Goal: Task Accomplishment & Management: Use online tool/utility

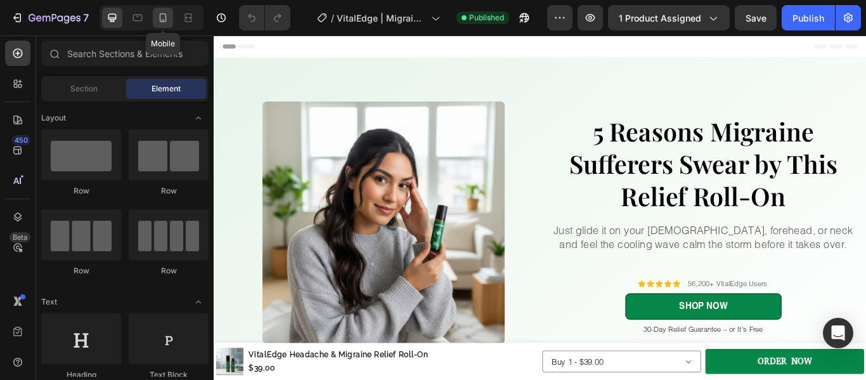
click at [165, 22] on icon at bounding box center [163, 17] width 13 height 13
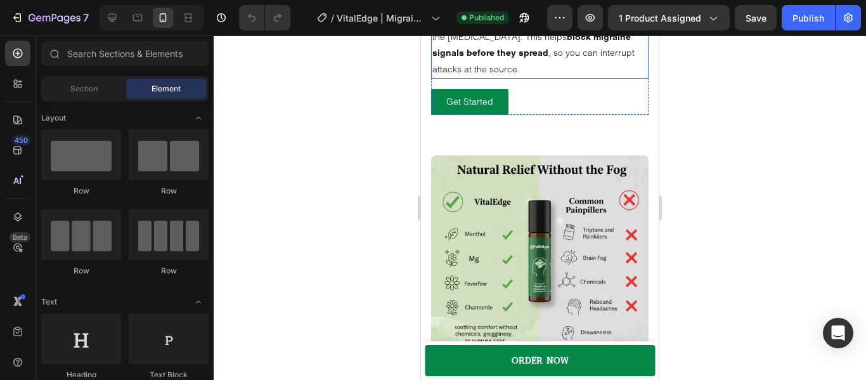
scroll to position [838, 0]
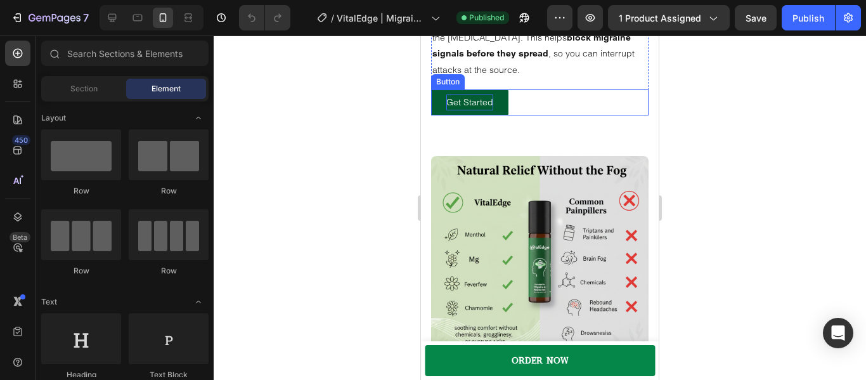
click at [475, 110] on p "Get Started" at bounding box center [469, 102] width 47 height 16
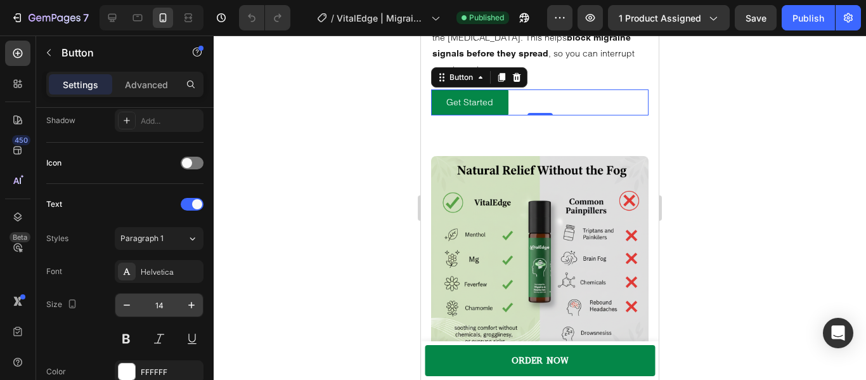
scroll to position [667, 0]
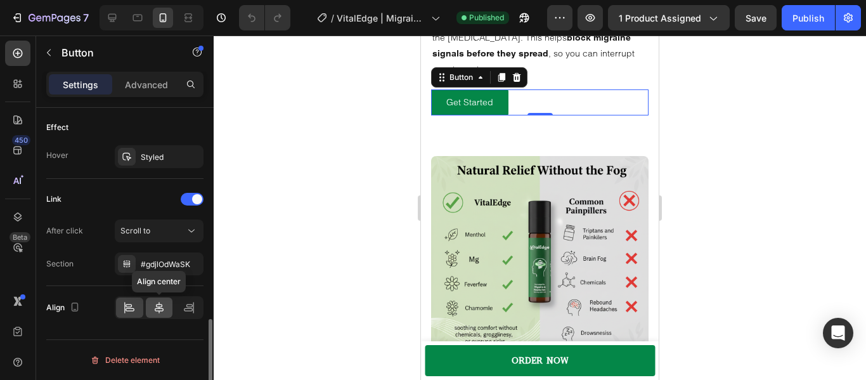
click at [157, 307] on icon at bounding box center [159, 307] width 9 height 11
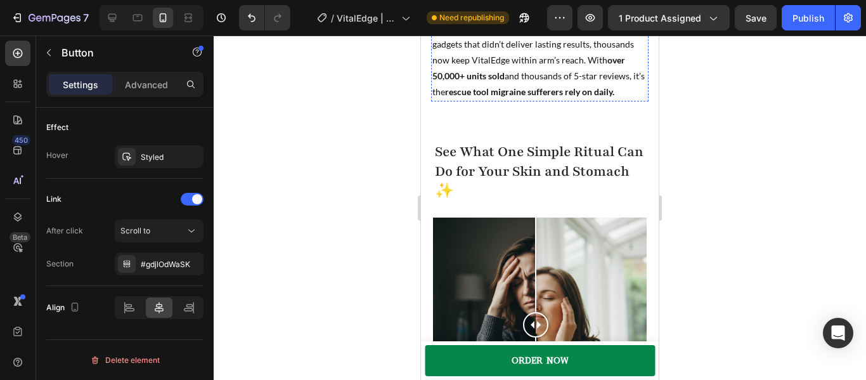
scroll to position [2608, 0]
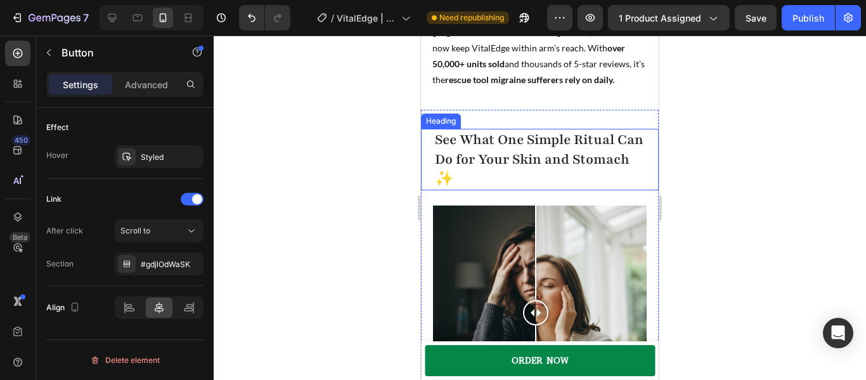
click at [495, 162] on strong "See What One Simple Ritual Can Do for Your Skin and Stomach ✨" at bounding box center [539, 160] width 209 height 58
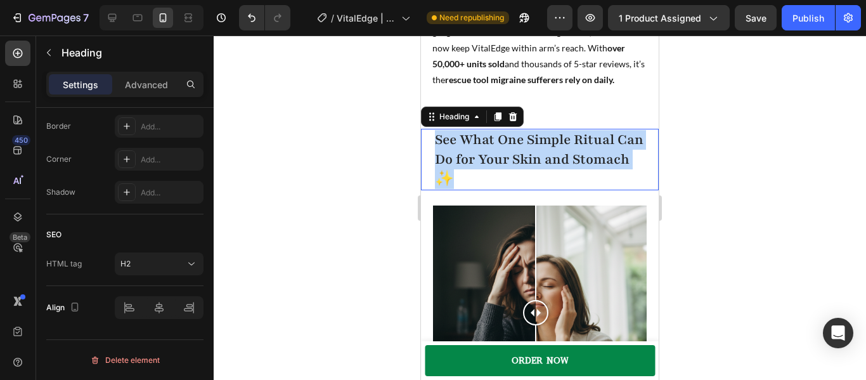
scroll to position [0, 0]
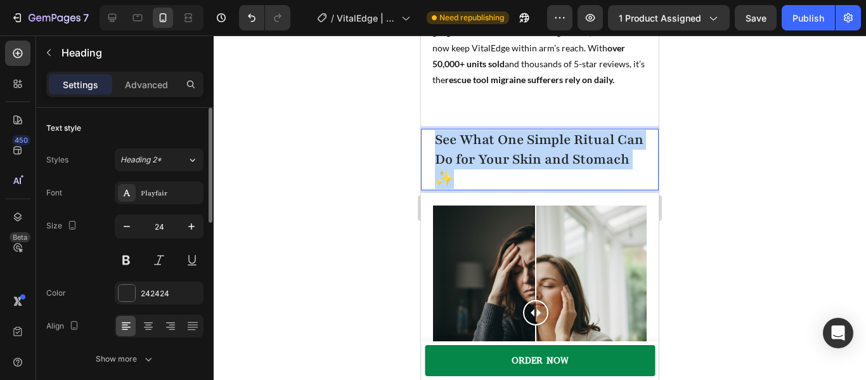
click at [495, 162] on strong "See What One Simple Ritual Can Do for Your Skin and Stomach ✨" at bounding box center [539, 160] width 209 height 58
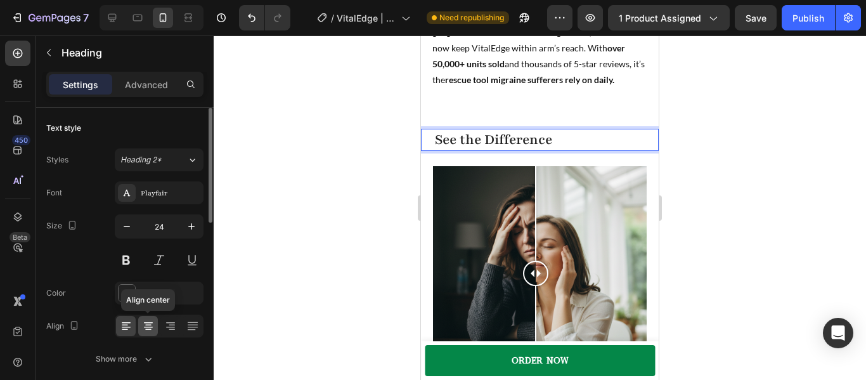
click at [143, 330] on icon at bounding box center [148, 325] width 13 height 13
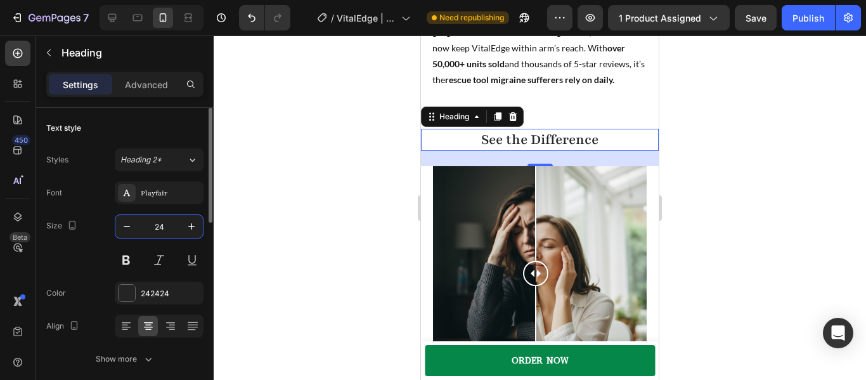
click at [164, 226] on input "24" at bounding box center [159, 226] width 42 height 23
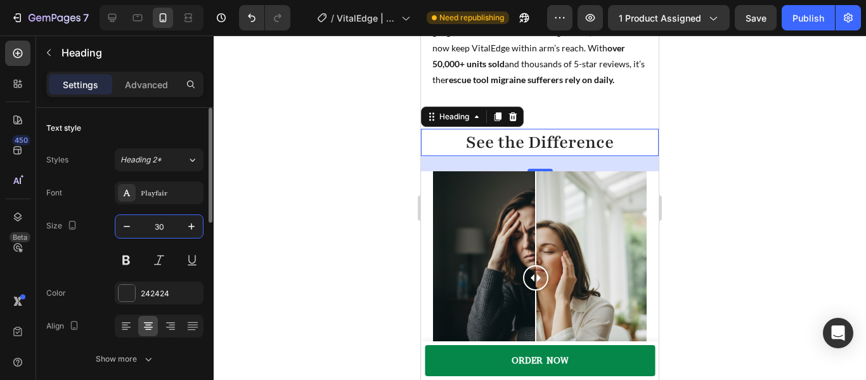
type input "30"
click at [73, 255] on div "Size 30" at bounding box center [124, 242] width 157 height 57
click at [127, 295] on div at bounding box center [127, 293] width 16 height 16
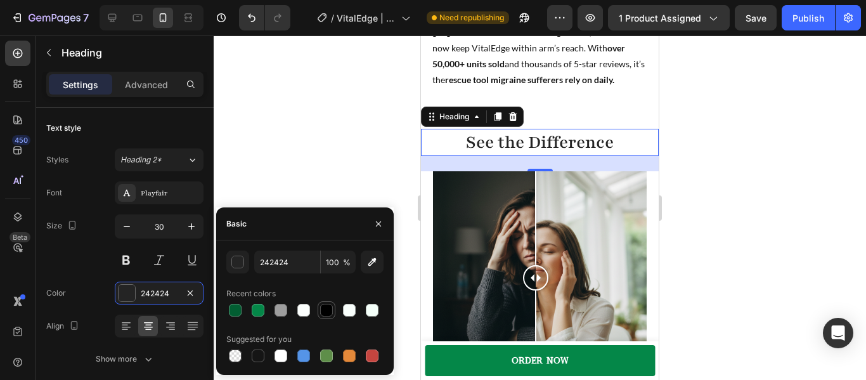
click at [325, 307] on div at bounding box center [326, 310] width 13 height 13
type input "000000"
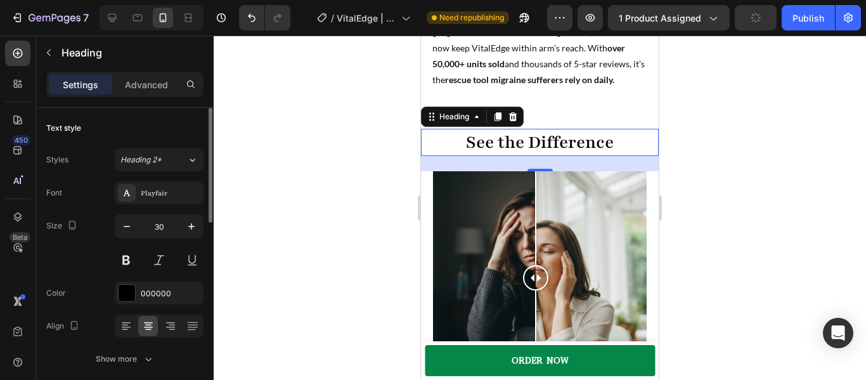
click at [73, 269] on div "Size 30" at bounding box center [124, 242] width 157 height 57
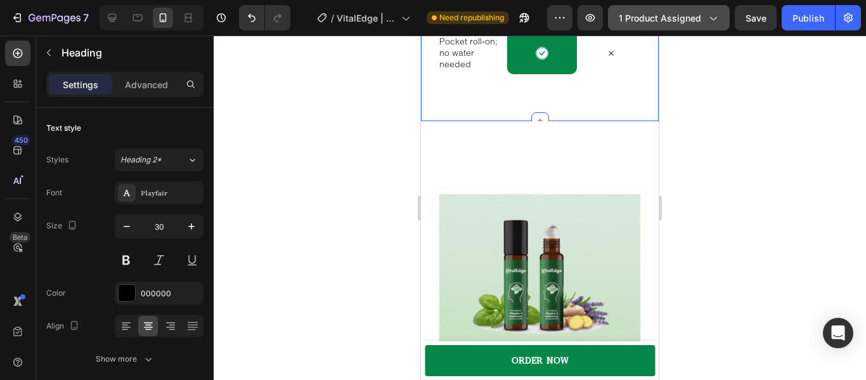
scroll to position [4671, 0]
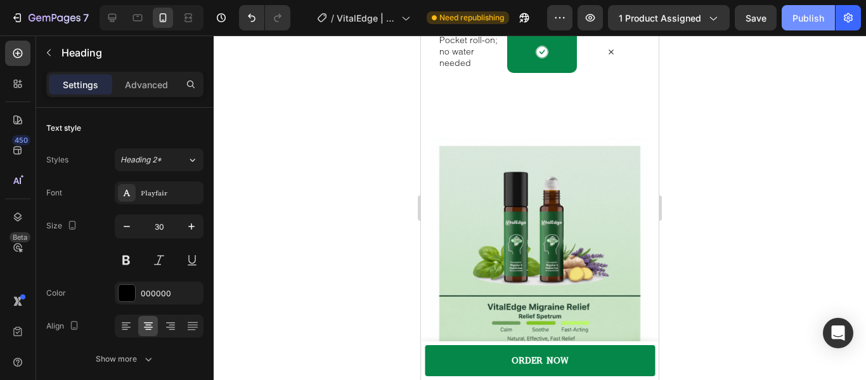
click at [799, 21] on div "Publish" at bounding box center [808, 17] width 32 height 13
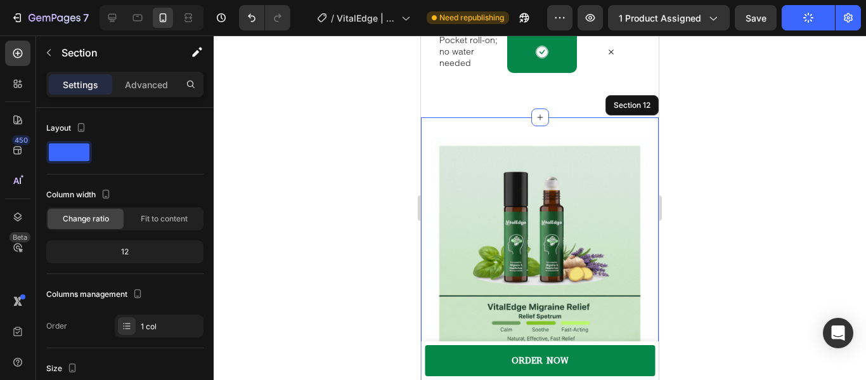
click at [491, 119] on div "Image Feel relief or it’s free. Heading Backed by our 3 0-day money-back promis…" at bounding box center [540, 355] width 238 height 476
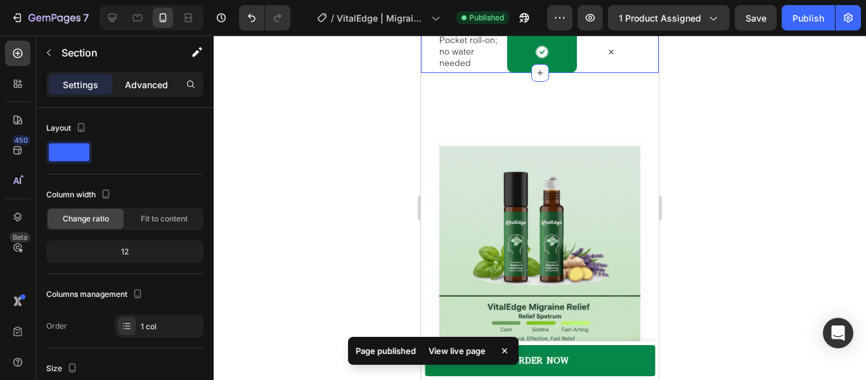
click at [148, 87] on p "Advanced" at bounding box center [146, 84] width 43 height 13
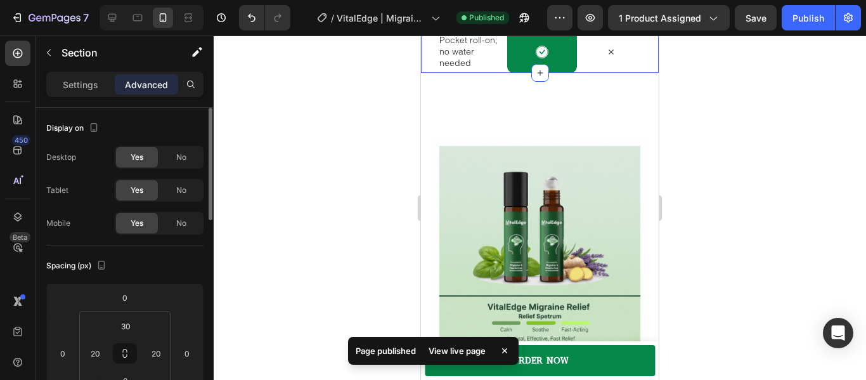
scroll to position [114, 0]
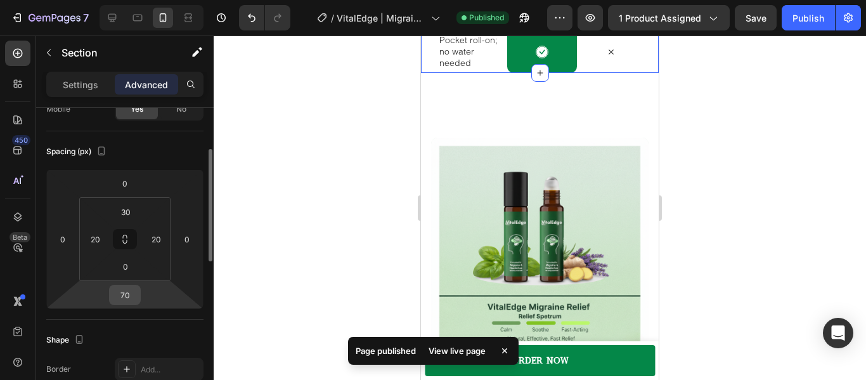
click at [133, 299] on input "70" at bounding box center [124, 294] width 25 height 19
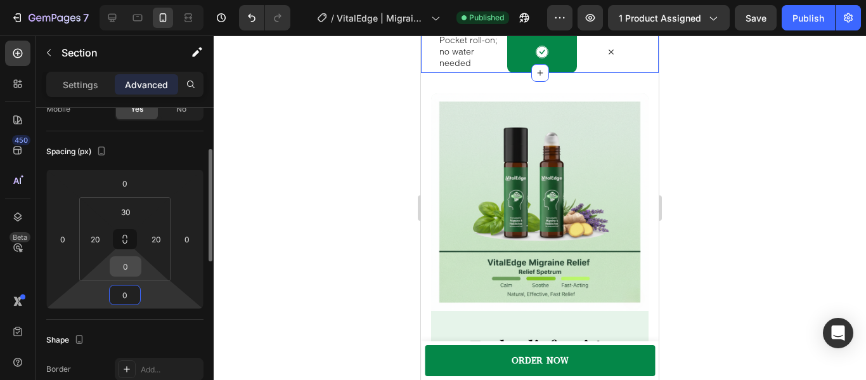
type input "0"
click at [140, 267] on div "0" at bounding box center [126, 266] width 32 height 20
click at [127, 263] on input "0" at bounding box center [125, 266] width 25 height 19
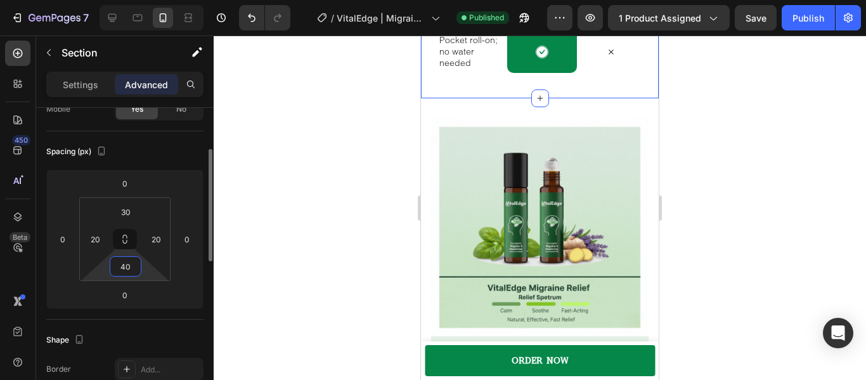
drag, startPoint x: 124, startPoint y: 266, endPoint x: 103, endPoint y: 274, distance: 23.3
click at [103, 274] on div "30 20 40 20" at bounding box center [124, 239] width 91 height 84
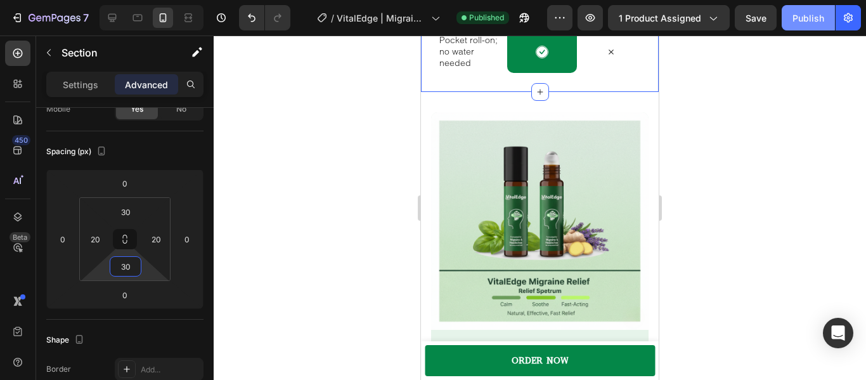
type input "30"
click at [803, 11] on div "Publish" at bounding box center [808, 17] width 32 height 13
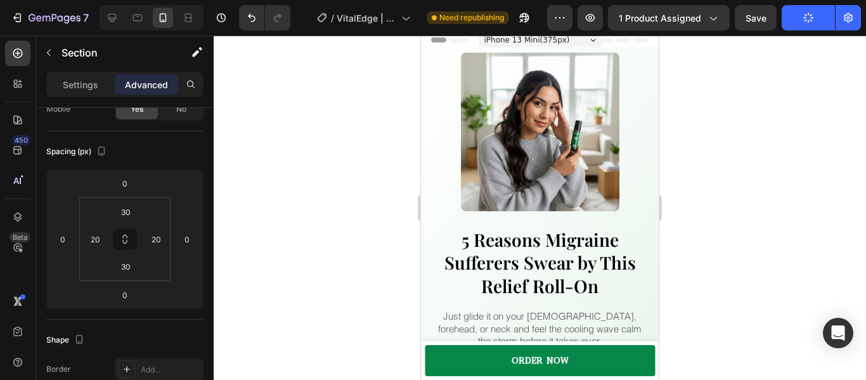
scroll to position [0, 0]
